Goal: Register for event/course

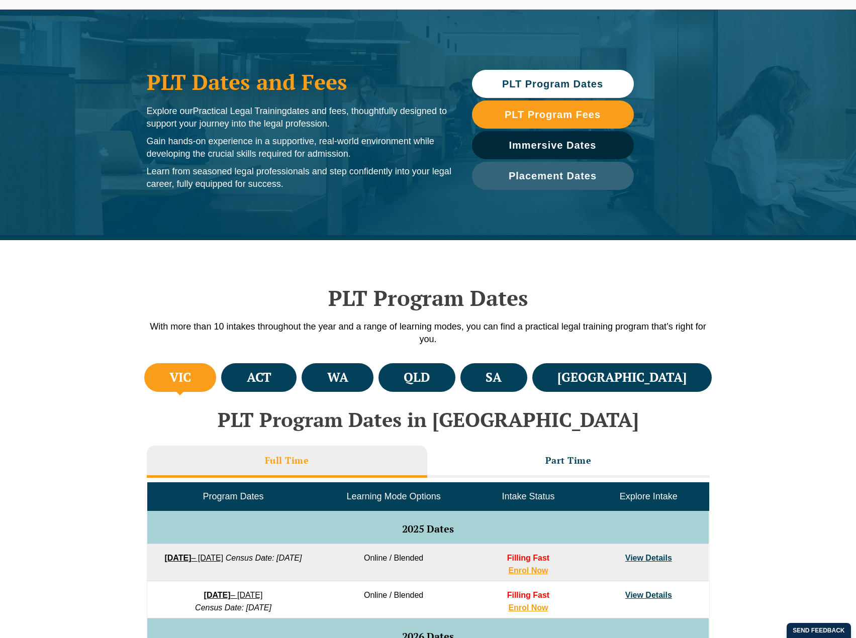
click at [790, 323] on div "PLT Program Dates With more than 10 intakes throughout the year and a range of …" at bounding box center [428, 300] width 856 height 121
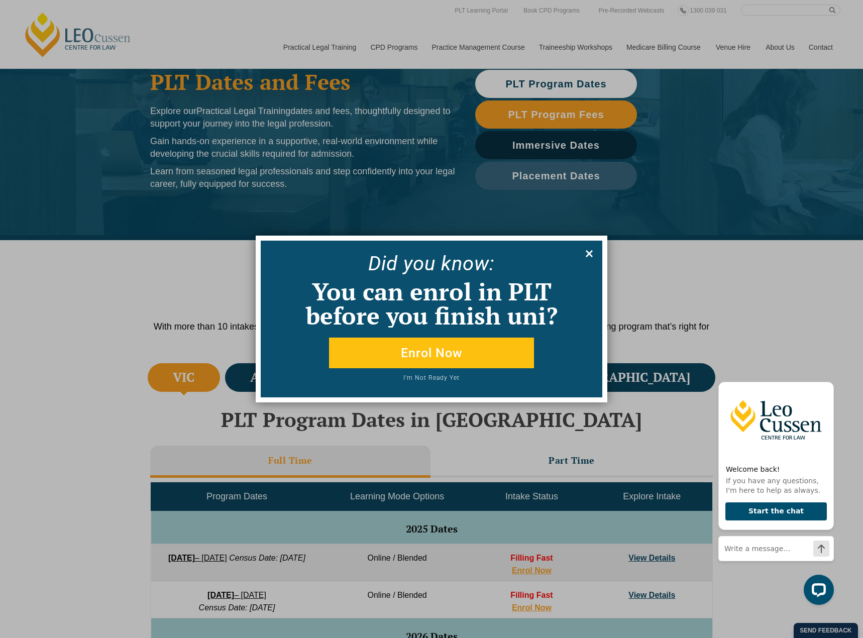
click at [592, 255] on icon at bounding box center [589, 253] width 11 height 11
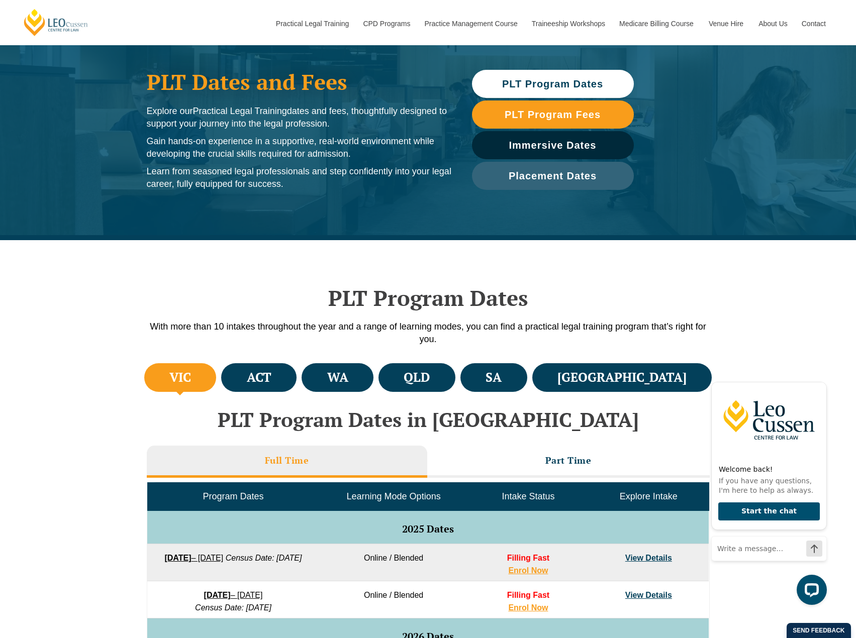
scroll to position [310, 0]
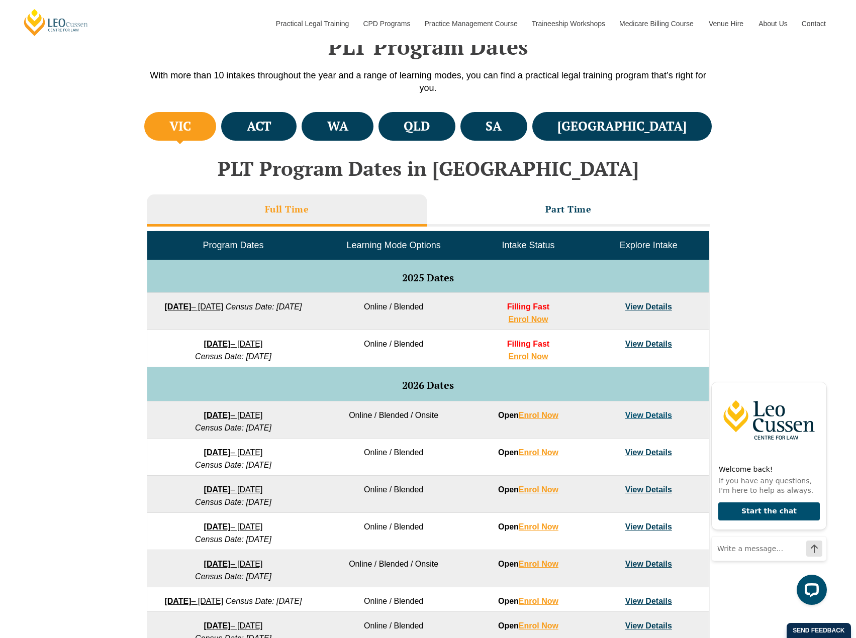
click at [812, 245] on div "VIC ACT [GEOGRAPHIC_DATA] [GEOGRAPHIC_DATA] SA [GEOGRAPHIC_DATA] PLT Program Da…" at bounding box center [428, 407] width 856 height 595
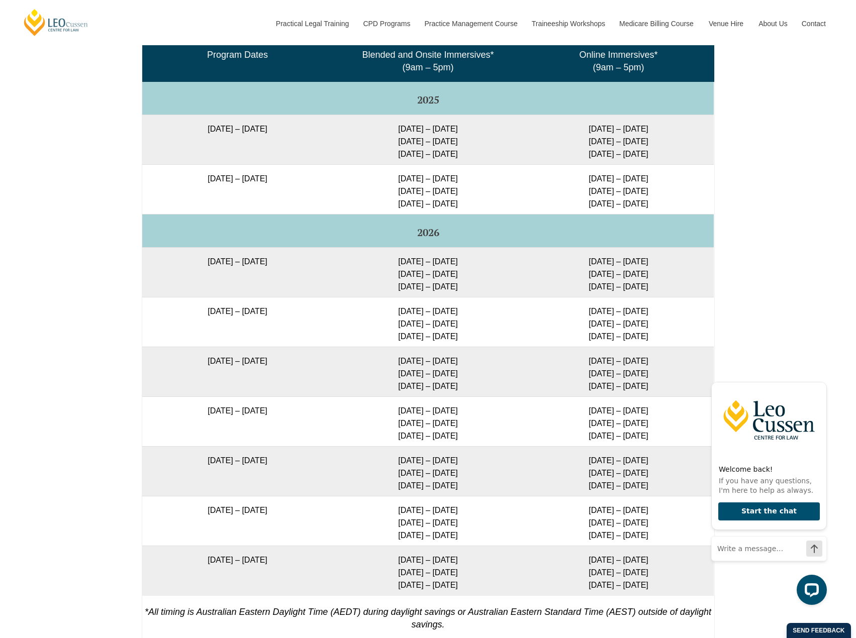
scroll to position [1616, 0]
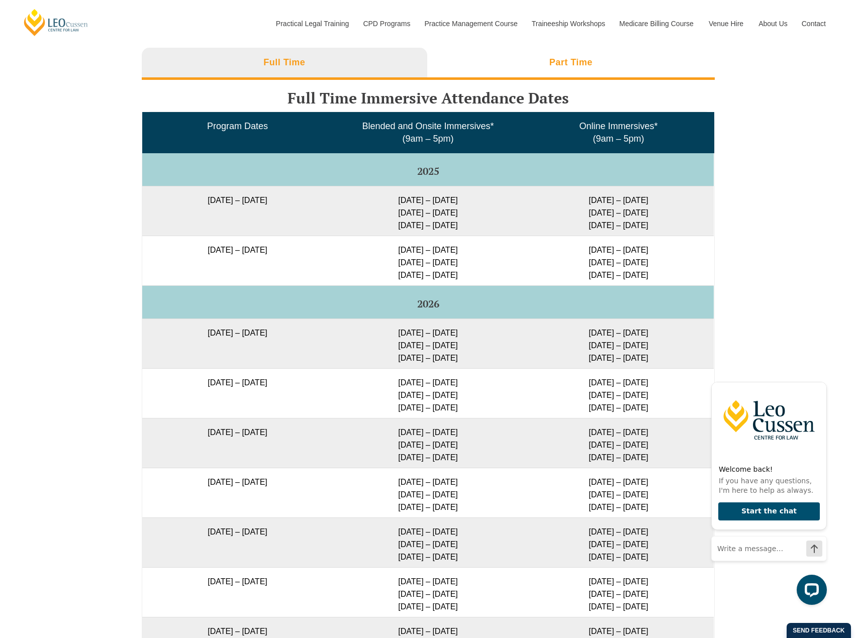
drag, startPoint x: 649, startPoint y: 70, endPoint x: 657, endPoint y: 66, distance: 8.8
click at [650, 70] on li "Part Time" at bounding box center [570, 64] width 287 height 32
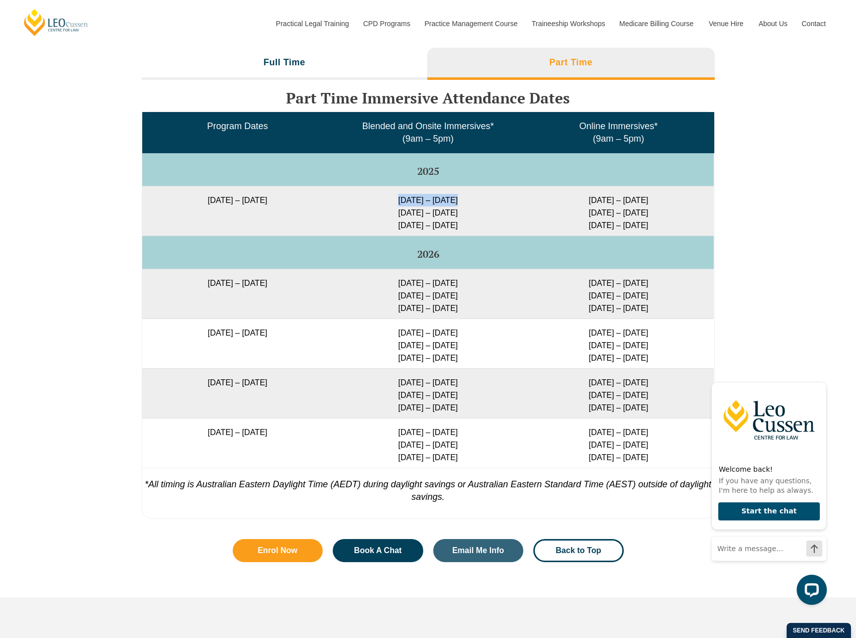
drag, startPoint x: 452, startPoint y: 203, endPoint x: 388, endPoint y: 204, distance: 63.8
click at [388, 204] on td "[DATE] – [DATE] [DATE] – [DATE] [DATE] – [DATE]" at bounding box center [428, 211] width 190 height 50
click at [449, 201] on td "[DATE] – [DATE] [DATE] – [DATE] [DATE] – [DATE]" at bounding box center [428, 211] width 190 height 50
drag, startPoint x: 639, startPoint y: 203, endPoint x: 575, endPoint y: 202, distance: 64.3
click at [575, 202] on td "[DATE] – [DATE] [DATE] – [DATE] [DATE] – [DATE]" at bounding box center [618, 211] width 190 height 50
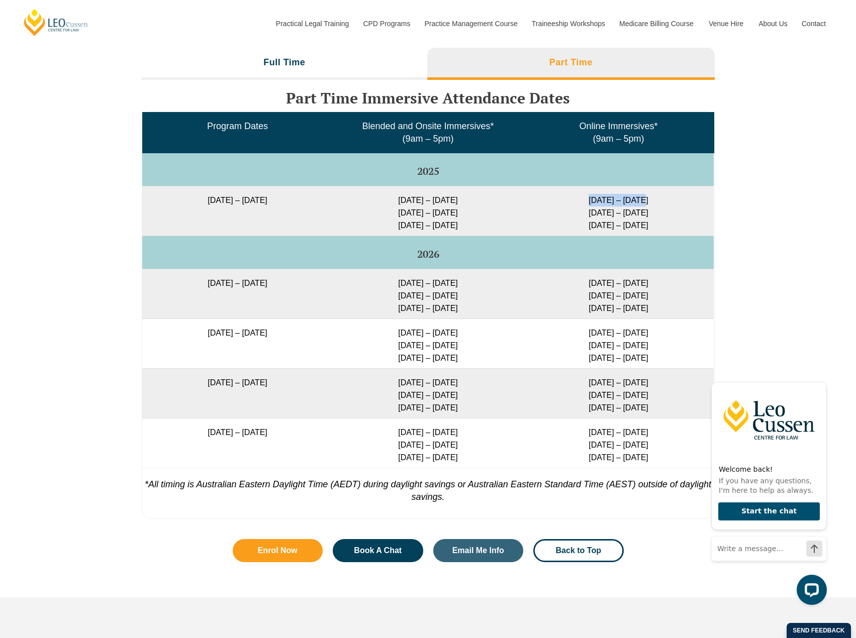
click at [635, 207] on td "[DATE] – [DATE] [DATE] – [DATE] [DATE] – [DATE]" at bounding box center [618, 211] width 190 height 50
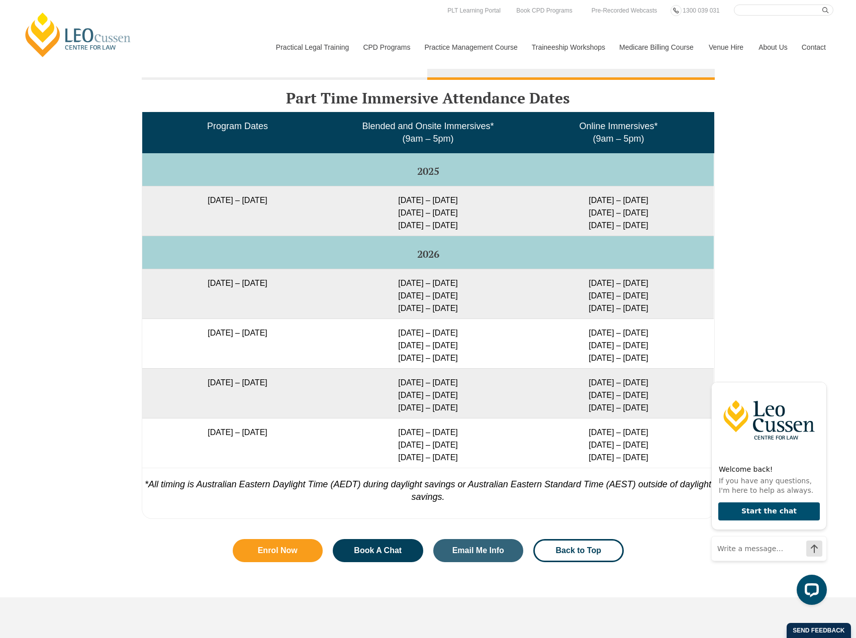
click at [610, 220] on td "[DATE] – [DATE] [DATE] – [DATE] [DATE] – [DATE]" at bounding box center [618, 211] width 190 height 50
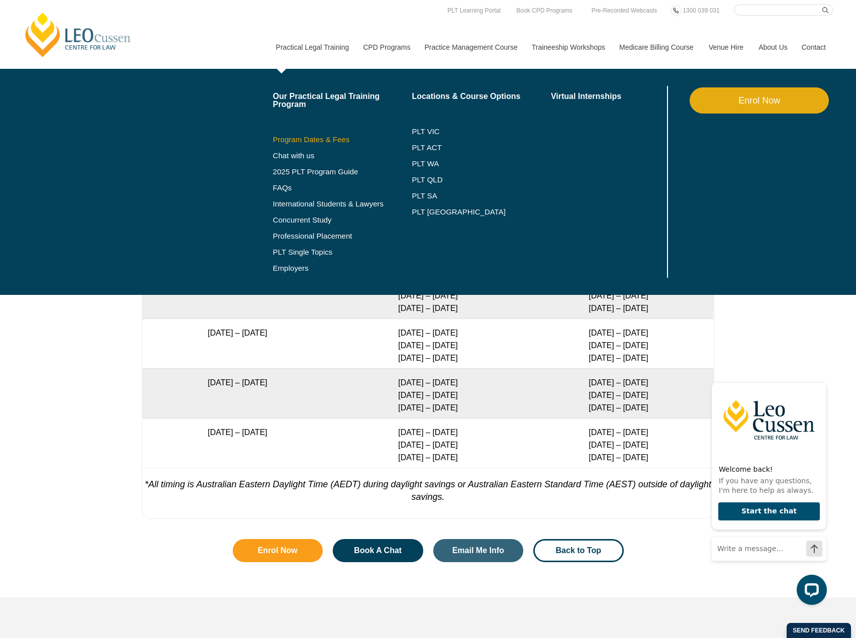
click at [301, 137] on link "Program Dates & Fees" at bounding box center [342, 140] width 139 height 8
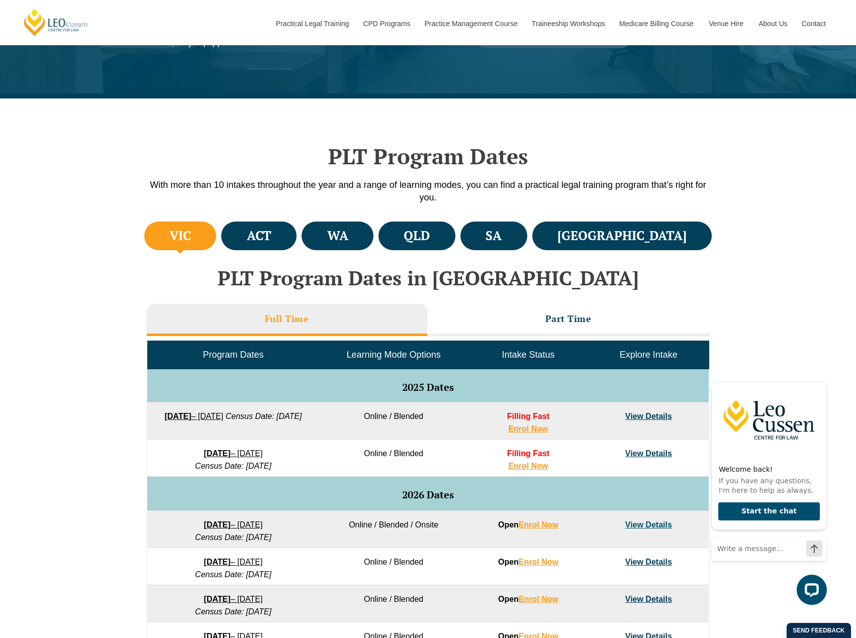
click at [573, 421] on td "Filling Fast Enrol Now" at bounding box center [528, 420] width 120 height 37
click at [569, 316] on h3 "Part Time" at bounding box center [568, 319] width 46 height 12
